Goal: Task Accomplishment & Management: Manage account settings

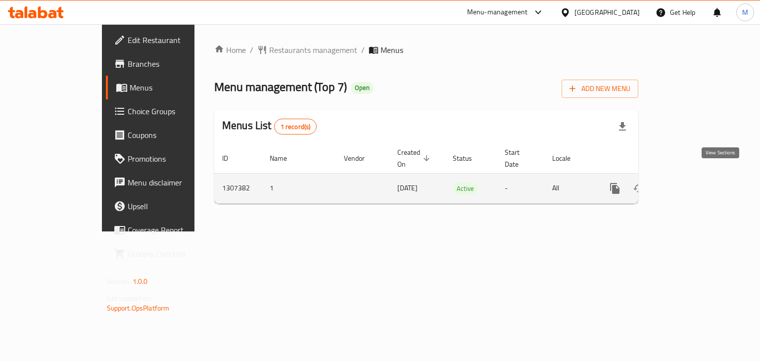
click at [692, 183] on icon "enhanced table" at bounding box center [686, 189] width 12 height 12
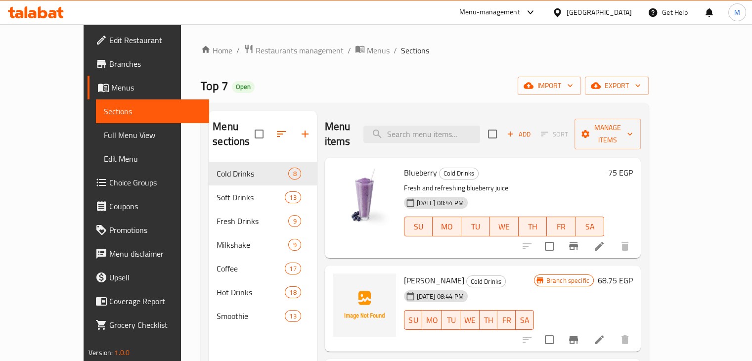
click at [109, 66] on span "Branches" at bounding box center [155, 64] width 92 height 12
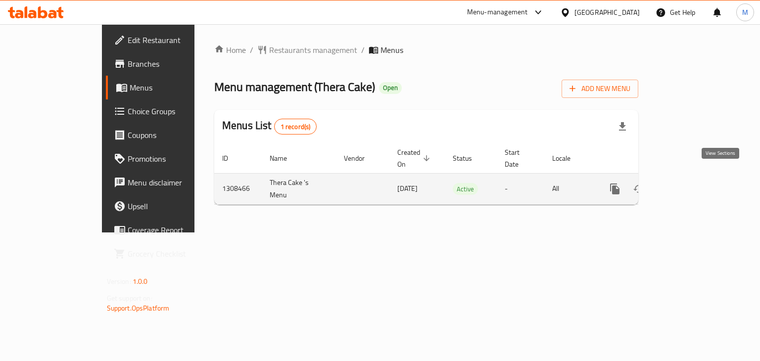
click at [692, 183] on icon "enhanced table" at bounding box center [686, 189] width 12 height 12
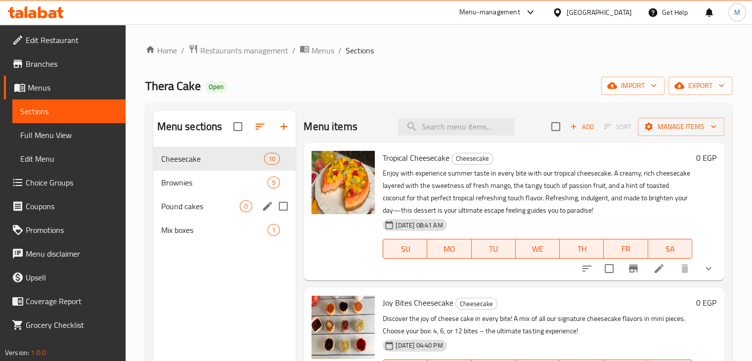
click at [209, 205] on span "Pound cakes" at bounding box center [200, 206] width 79 height 12
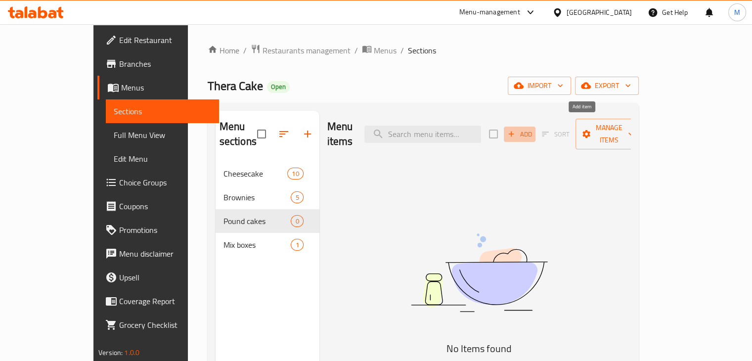
click at [533, 129] on span "Add" at bounding box center [519, 134] width 27 height 11
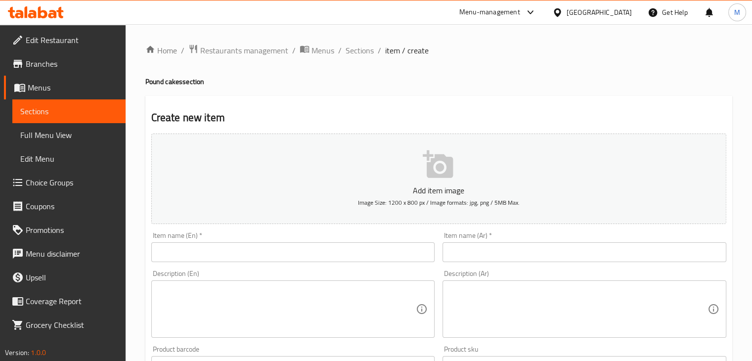
click at [295, 166] on button "Add item image Image Size: 1200 x 800 px / Image formats: jpg, png / 5MB Max." at bounding box center [438, 179] width 575 height 91
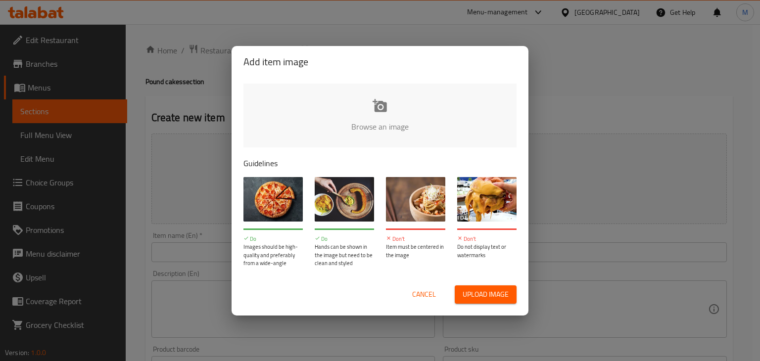
click at [348, 119] on input "file" at bounding box center [714, 130] width 942 height 92
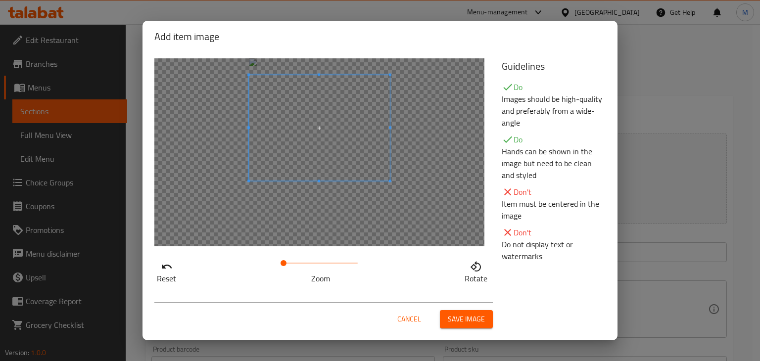
click at [333, 84] on span at bounding box center [319, 128] width 141 height 106
click at [413, 317] on span "Cancel" at bounding box center [409, 319] width 24 height 12
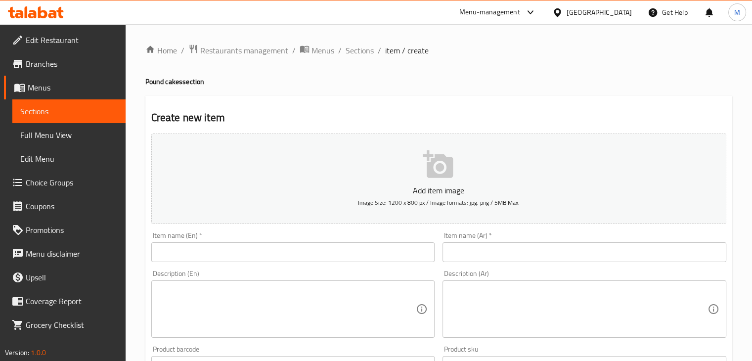
click at [253, 254] on input "text" at bounding box center [293, 252] width 284 height 20
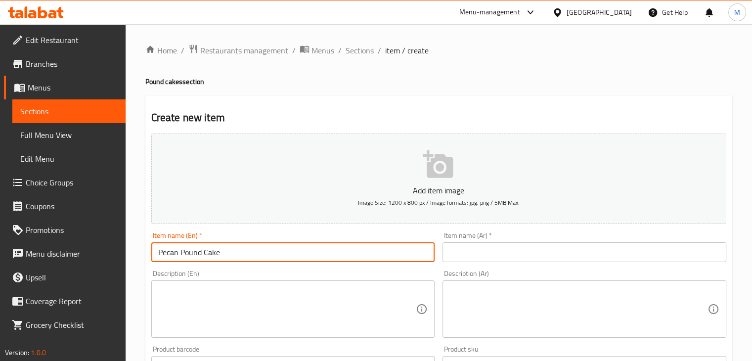
type input "Pecan Pound Cake"
click at [501, 250] on input "text" at bounding box center [585, 252] width 284 height 20
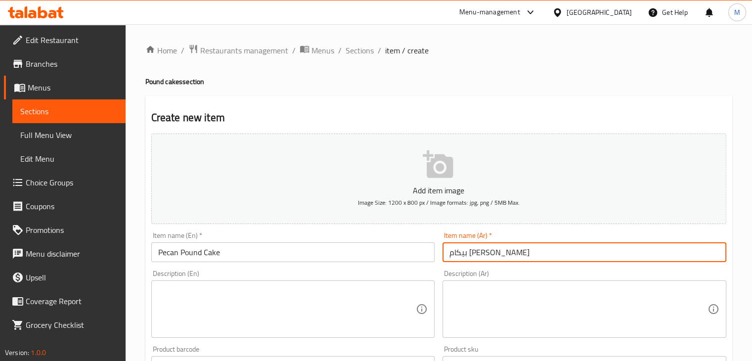
click at [485, 254] on input "بيكام باوند كيك" at bounding box center [585, 252] width 284 height 20
type input "بيكاk باوند كيك"
click at [518, 235] on div "Item name (Ar)   * بيكاk باوند كيك Item name (Ar) *" at bounding box center [585, 247] width 284 height 30
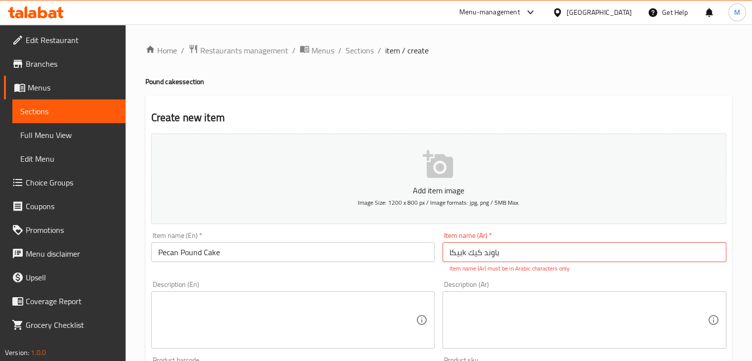
click at [503, 251] on input "بيكاk باوند كيك" at bounding box center [585, 252] width 284 height 20
type input "بيكان باوند كيك"
click at [402, 283] on div "Description (En) Description (En)" at bounding box center [293, 315] width 284 height 68
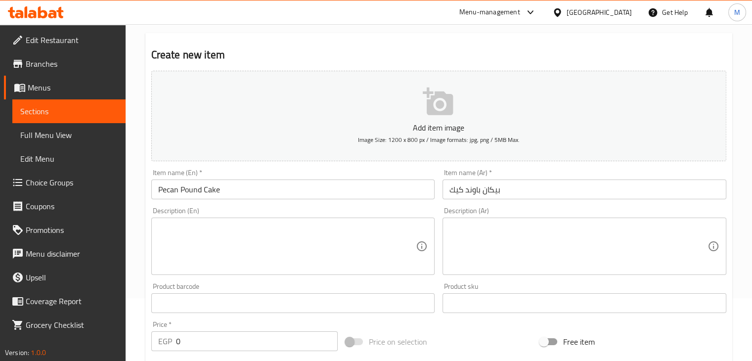
scroll to position [63, 0]
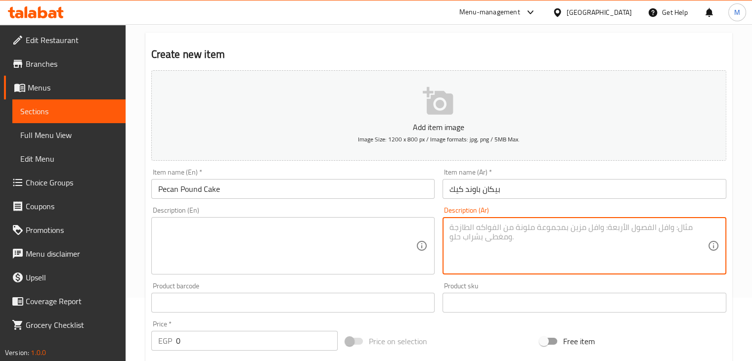
click at [504, 240] on textarea at bounding box center [579, 246] width 258 height 47
click at [354, 243] on textarea at bounding box center [287, 246] width 258 height 47
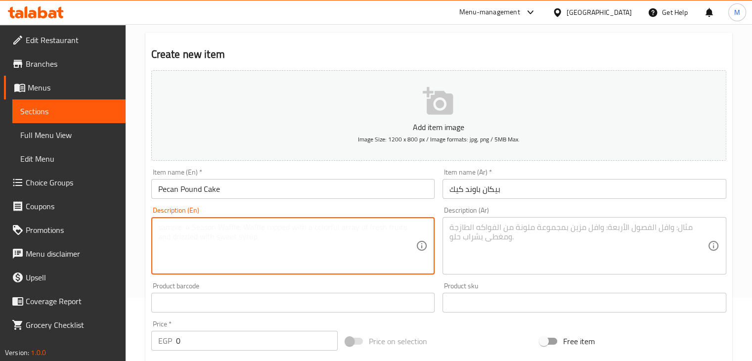
paste textarea "Moist and rich pound cake in two irresistible flavors: Lemon and Pecan with cin…"
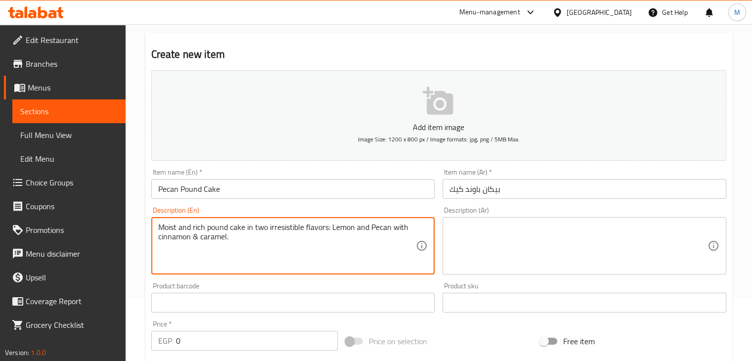
drag, startPoint x: 286, startPoint y: 238, endPoint x: 254, endPoint y: 230, distance: 33.5
click at [254, 230] on textarea "Moist and rich pound cake in two irresistible flavors: Lemon and Pecan with cin…" at bounding box center [287, 246] width 258 height 47
type textarea "Moist and rich pound cake in pecan flavor with cinnamon & caramel"
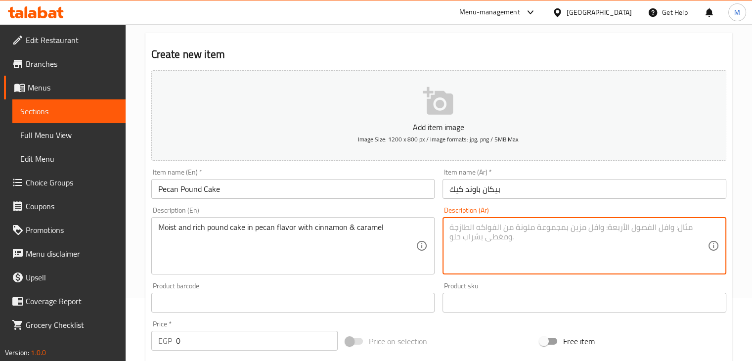
click at [528, 259] on textarea at bounding box center [579, 246] width 258 height 47
paste textarea "كيك الباوند الطري والغني بنكهتين لا تقاوم: الليمون، البيكان بالقرفة والكراميل"
drag, startPoint x: 536, startPoint y: 230, endPoint x: 618, endPoint y: 228, distance: 82.1
click at [618, 228] on textarea "كيك الباوند الطري والغني بنكهتين لا تقاوم: الليمون، البيكان بالقرفة والكراميل" at bounding box center [579, 246] width 258 height 47
type textarea "كيك الباوند الطري والغني البيكان بالقرفة والكراميل"
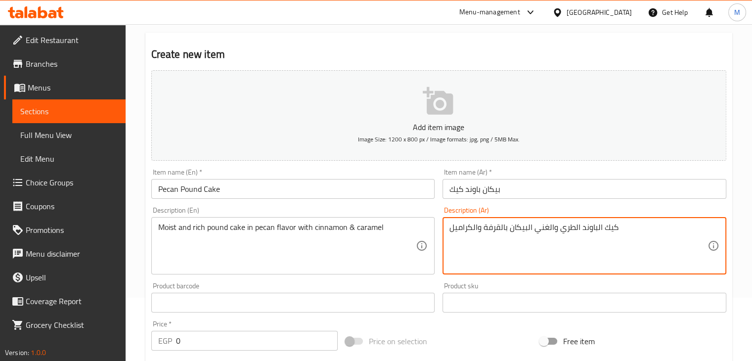
click at [315, 164] on div "Add item image Image Size: 1200 x 800 px / Image formats: jpg, png / 5MB Max." at bounding box center [438, 115] width 583 height 98
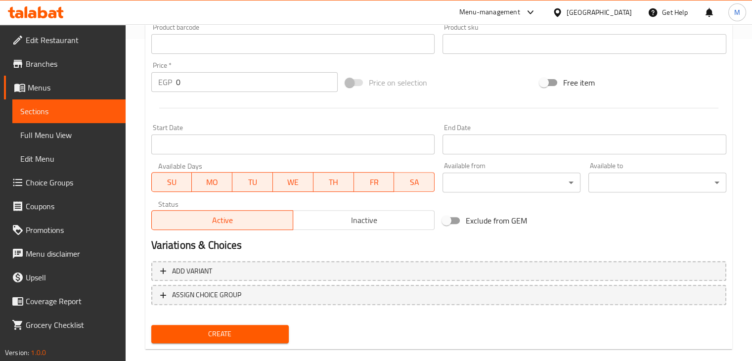
scroll to position [326, 0]
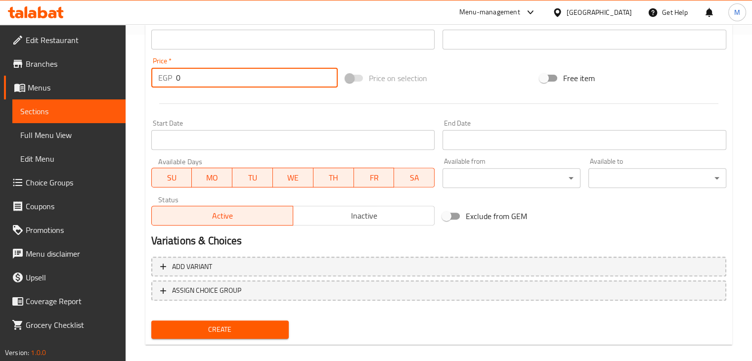
click at [214, 80] on input "0" at bounding box center [257, 78] width 162 height 20
type input "200"
click at [207, 335] on span "Create" at bounding box center [220, 329] width 122 height 12
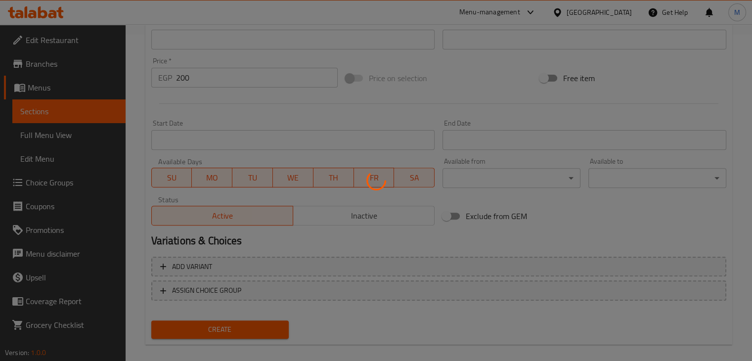
type input "0"
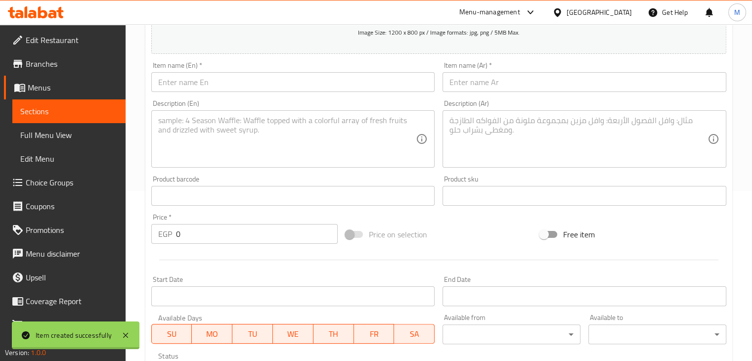
scroll to position [152, 0]
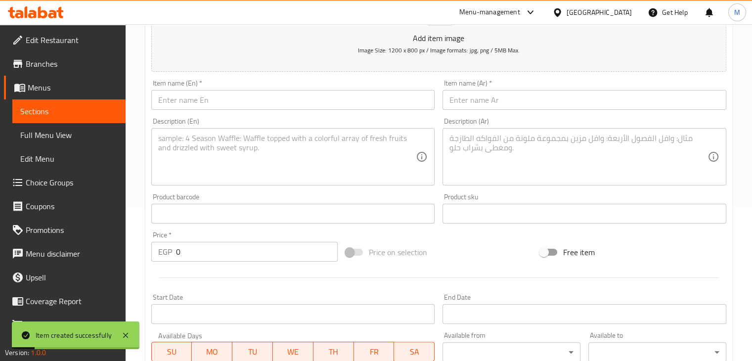
click at [235, 166] on textarea at bounding box center [287, 157] width 258 height 47
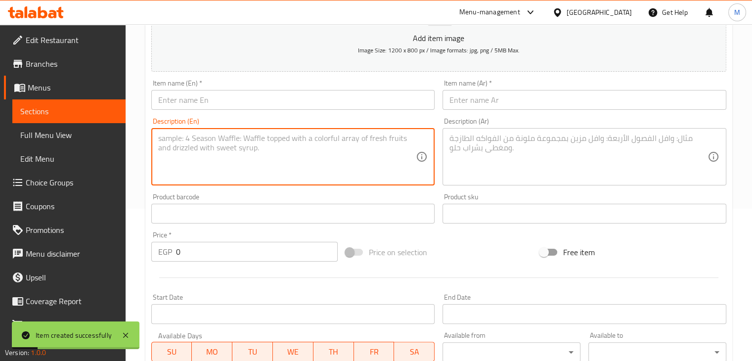
paste textarea "Moist and rich pound cake in two irresistible flavors: Lemon and Pecan with cin…"
drag, startPoint x: 266, startPoint y: 162, endPoint x: 352, endPoint y: 141, distance: 88.9
click at [352, 141] on textarea "Moist and rich pound cake in two irresistible flavors: Lemon and Pecan with cin…" at bounding box center [287, 157] width 258 height 47
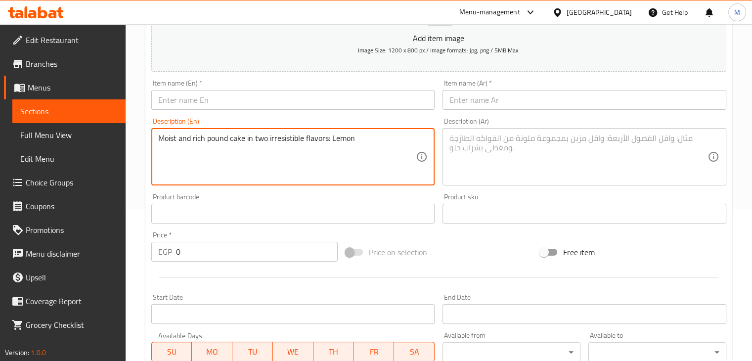
drag, startPoint x: 255, startPoint y: 139, endPoint x: 369, endPoint y: 142, distance: 113.8
click at [369, 142] on textarea "Moist and rich pound cake in two irresistible flavors: Lemon" at bounding box center [287, 157] width 258 height 47
type textarea "Moist and rich pound cake in in Lemon flavor"
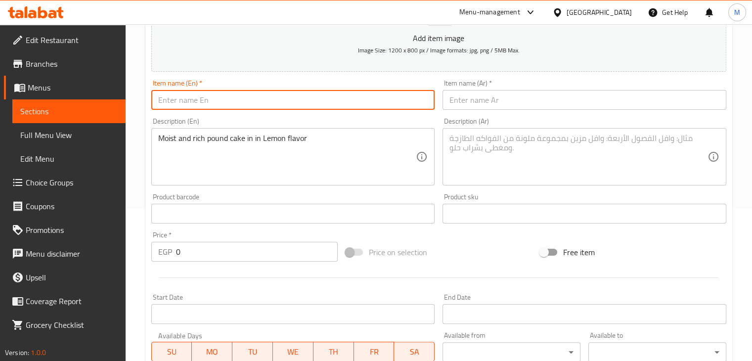
click at [272, 107] on input "text" at bounding box center [293, 100] width 284 height 20
type input "Lemon Pound Cake"
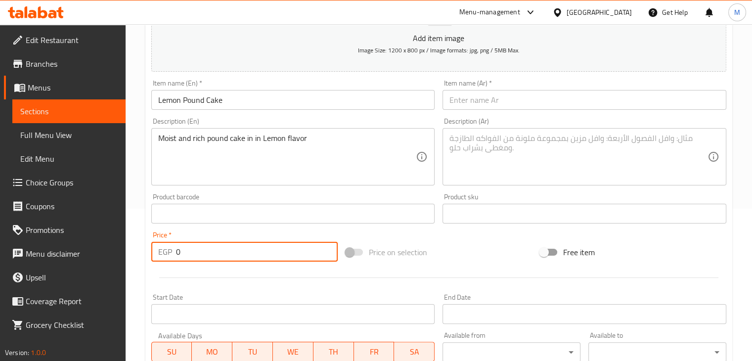
click at [227, 244] on input "0" at bounding box center [257, 252] width 162 height 20
type input "170"
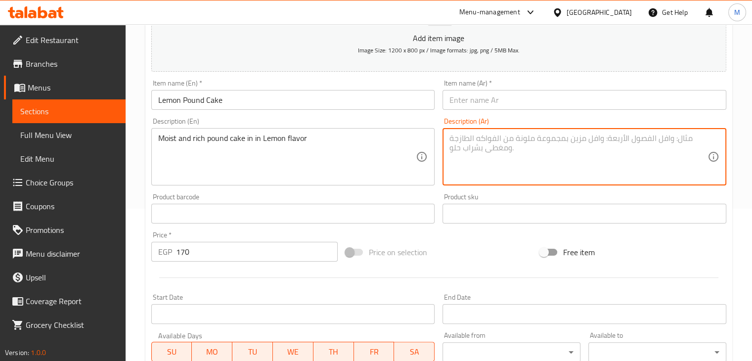
click at [508, 153] on textarea at bounding box center [579, 157] width 258 height 47
paste textarea "كيك الباوند الطري والغني بنكهتين لا تقاوم: الليمون، البيكان بالقرفة والكراميل"
drag, startPoint x: 532, startPoint y: 142, endPoint x: 441, endPoint y: 141, distance: 90.5
click at [441, 141] on div "Description (Ar) كيك الباوند الطري والغني بنكهتين لا تقاوم: الليمون، البيكان با…" at bounding box center [585, 152] width 292 height 76
drag, startPoint x: 477, startPoint y: 143, endPoint x: 534, endPoint y: 141, distance: 56.9
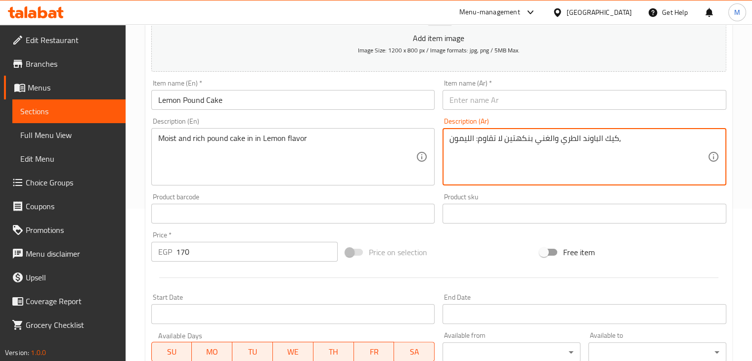
click at [534, 141] on textarea "كيك الباوند الطري والغني بنكهتين لا تقاوم: الليمون،" at bounding box center [579, 157] width 258 height 47
click at [476, 141] on textarea "كيك الباوند الطري والغني: الليمون،" at bounding box center [579, 157] width 258 height 47
type textarea "كيك الباوند الطري والغني الليمون،"
click at [492, 102] on input "text" at bounding box center [585, 100] width 284 height 20
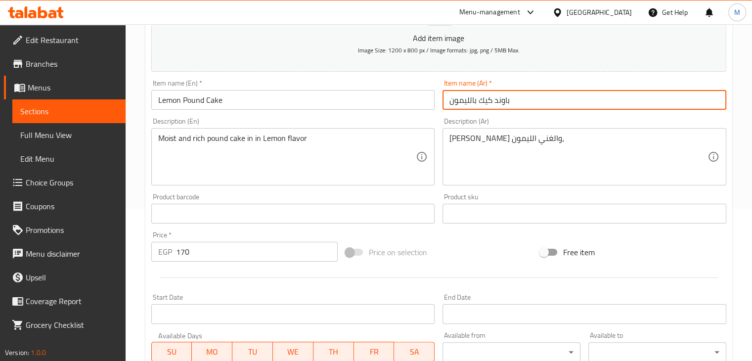
type input "باوند كيك بالليمون"
click at [413, 125] on div "Description (En) Moist and rich pound cake in in Lemon flavor Description (En)" at bounding box center [293, 152] width 284 height 68
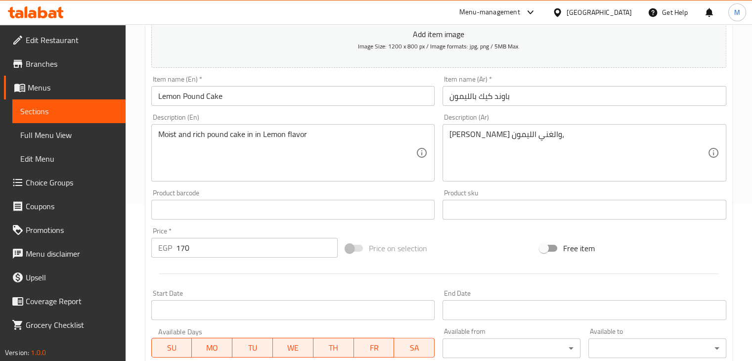
scroll to position [338, 0]
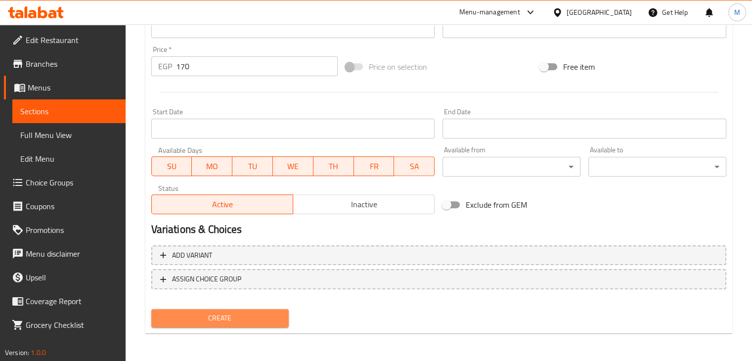
click at [249, 326] on button "Create" at bounding box center [220, 318] width 138 height 18
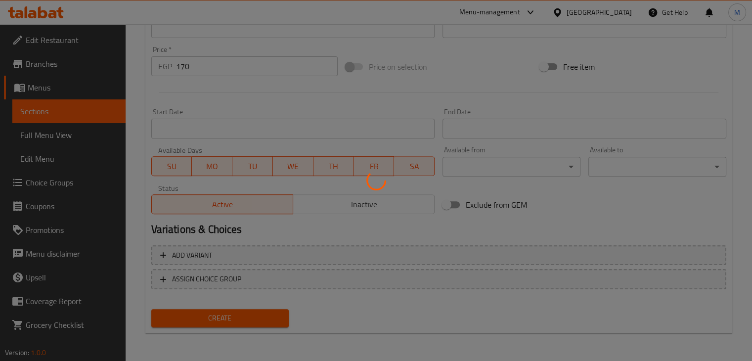
type input "0"
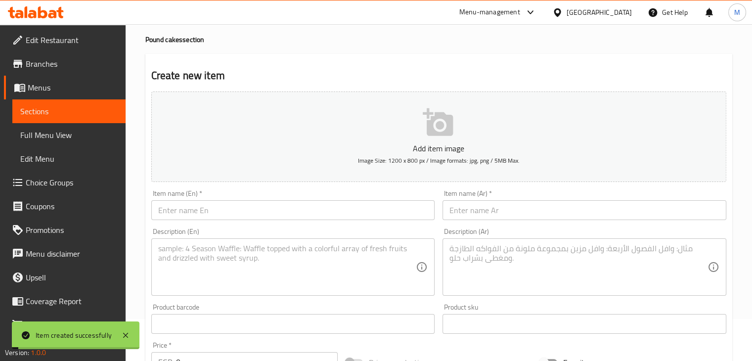
scroll to position [0, 0]
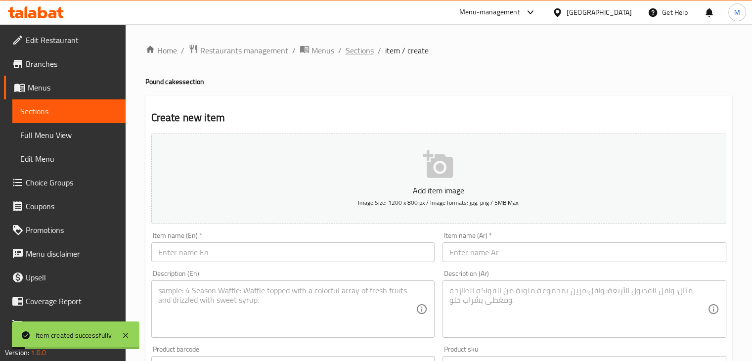
click at [348, 52] on span "Sections" at bounding box center [360, 51] width 28 height 12
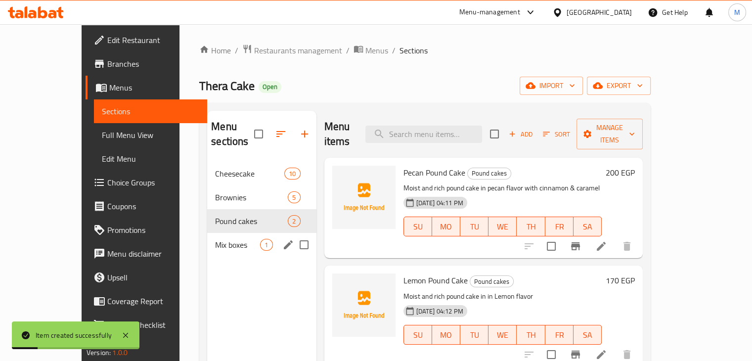
click at [221, 233] on div "Mix boxes 1" at bounding box center [261, 245] width 109 height 24
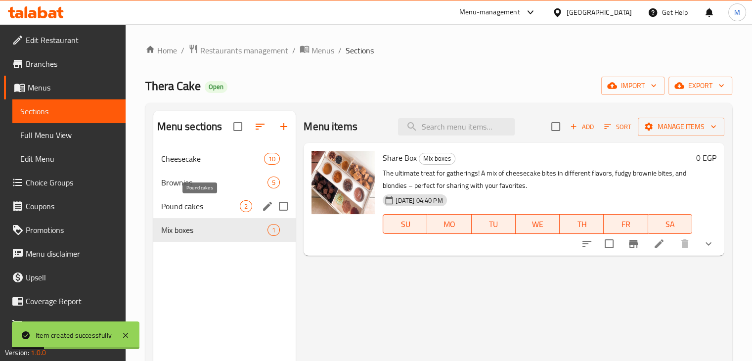
click at [224, 210] on span "Pound cakes" at bounding box center [200, 206] width 79 height 12
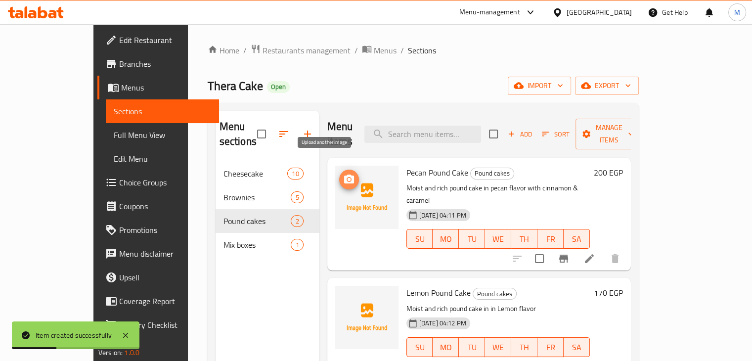
click at [344, 175] on icon "upload picture" at bounding box center [349, 179] width 10 height 9
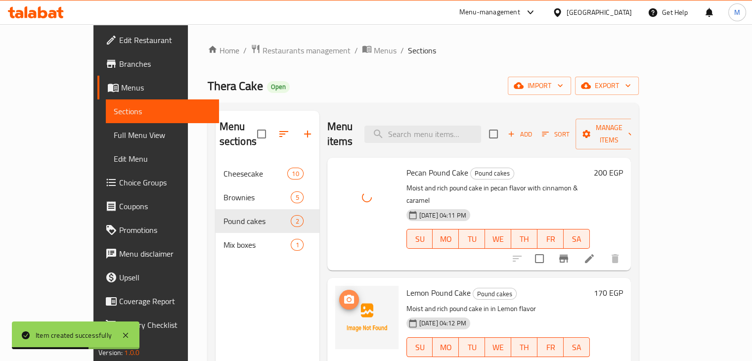
click at [343, 294] on icon "upload picture" at bounding box center [349, 300] width 12 height 12
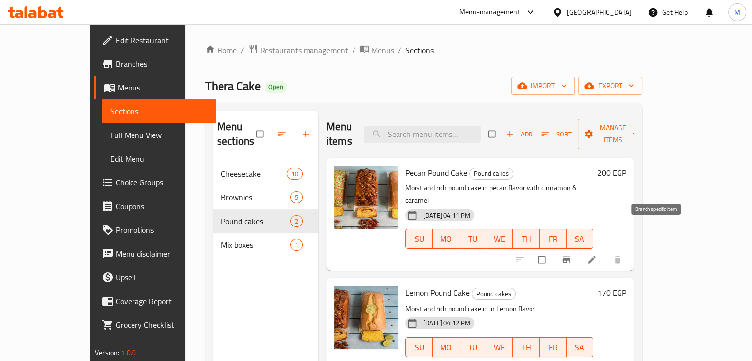
click at [570, 257] on icon "Branch-specific-item" at bounding box center [565, 260] width 7 height 6
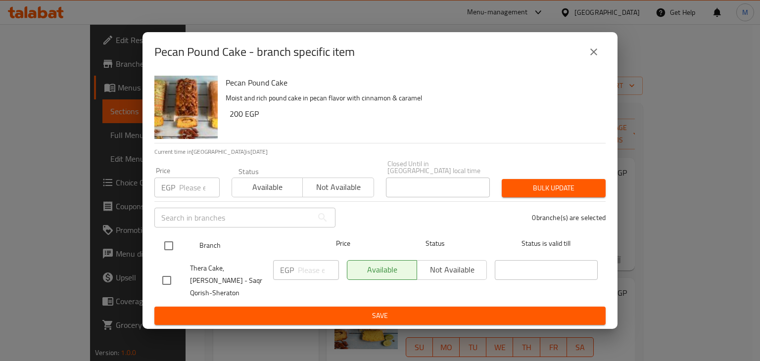
click at [174, 235] on input "checkbox" at bounding box center [168, 245] width 21 height 21
checkbox input "true"
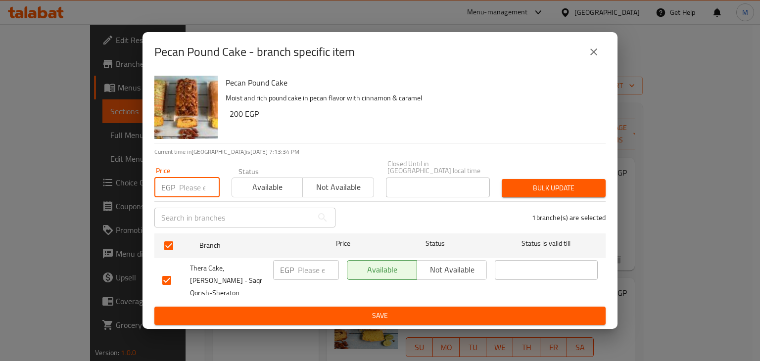
click at [184, 190] on input "number" at bounding box center [199, 188] width 41 height 20
type input "200"
click at [271, 184] on span "Available" at bounding box center [267, 187] width 63 height 14
click at [523, 183] on span "Bulk update" at bounding box center [553, 188] width 88 height 12
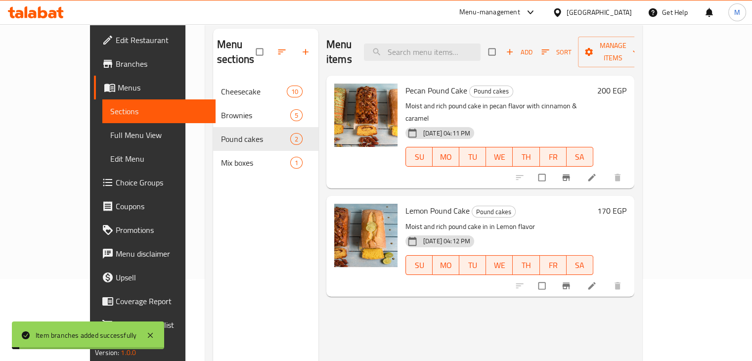
scroll to position [99, 0]
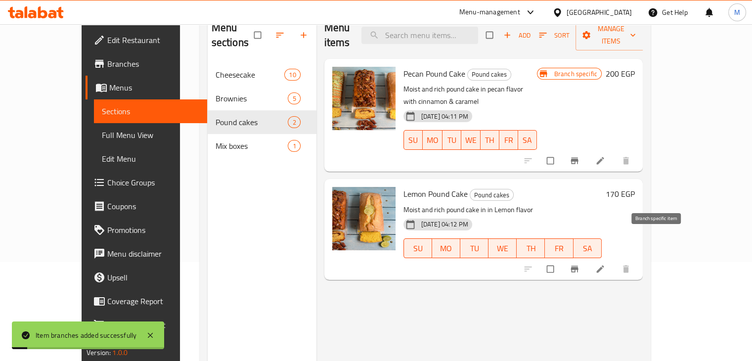
click at [578, 266] on icon "Branch-specific-item" at bounding box center [574, 269] width 7 height 6
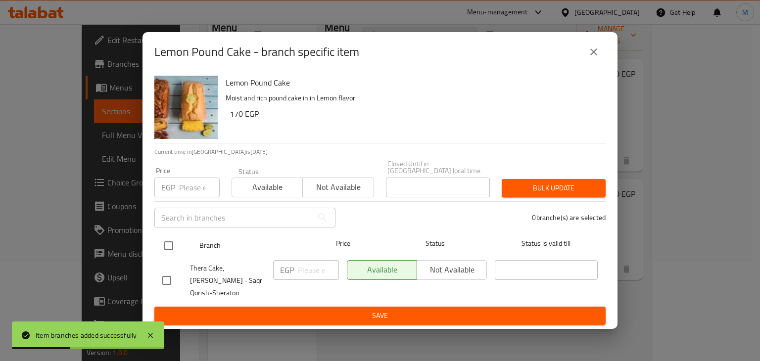
click at [178, 246] on input "checkbox" at bounding box center [168, 245] width 21 height 21
checkbox input "true"
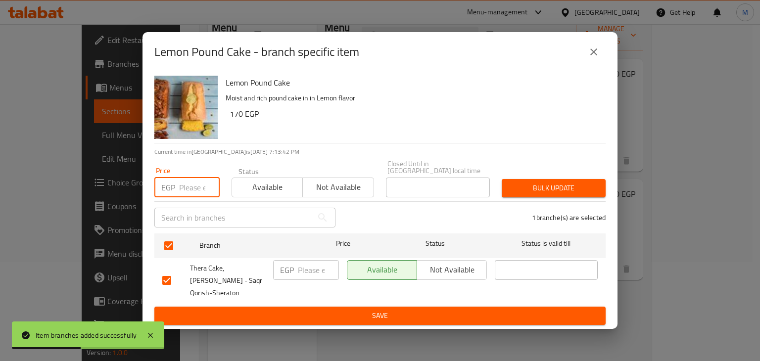
click at [191, 192] on input "number" at bounding box center [199, 188] width 41 height 20
type input "170"
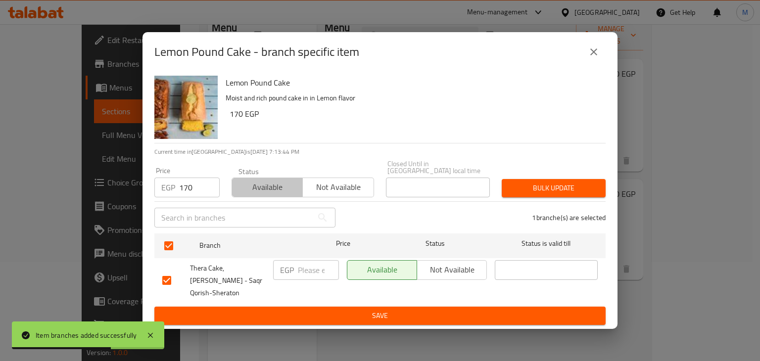
click at [246, 190] on span "Available" at bounding box center [267, 187] width 63 height 14
click at [530, 182] on span "Bulk update" at bounding box center [553, 188] width 88 height 12
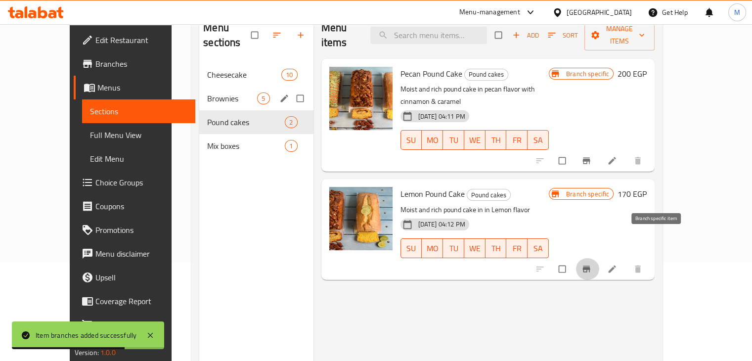
scroll to position [0, 0]
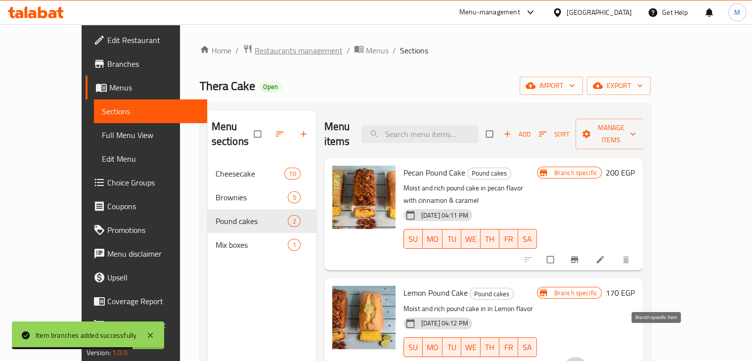
click at [271, 46] on span "Restaurants management" at bounding box center [299, 51] width 88 height 12
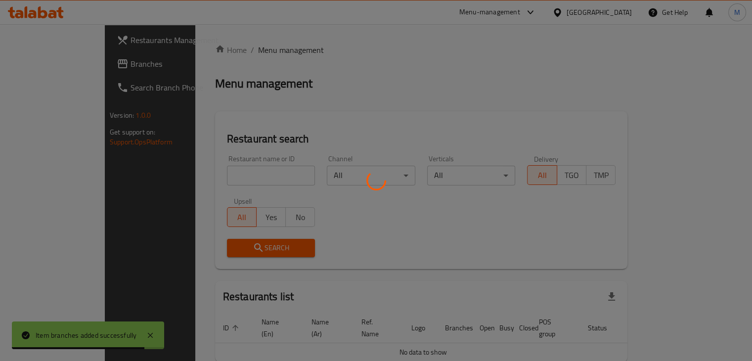
scroll to position [43, 0]
